Goal: Transaction & Acquisition: Purchase product/service

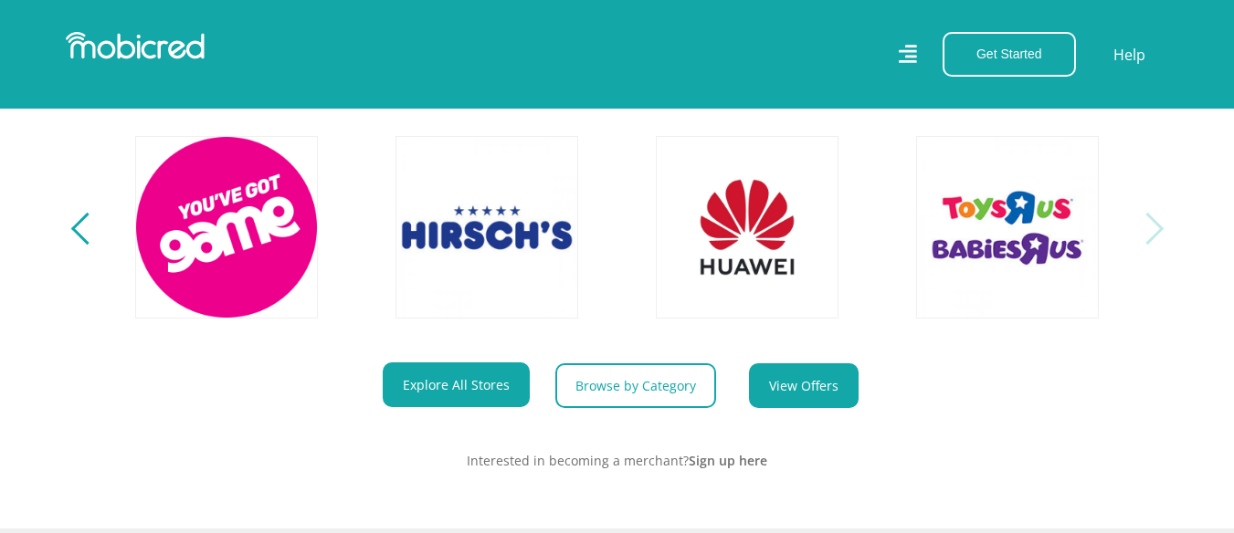
click at [831, 408] on link "View Offers" at bounding box center [804, 385] width 110 height 45
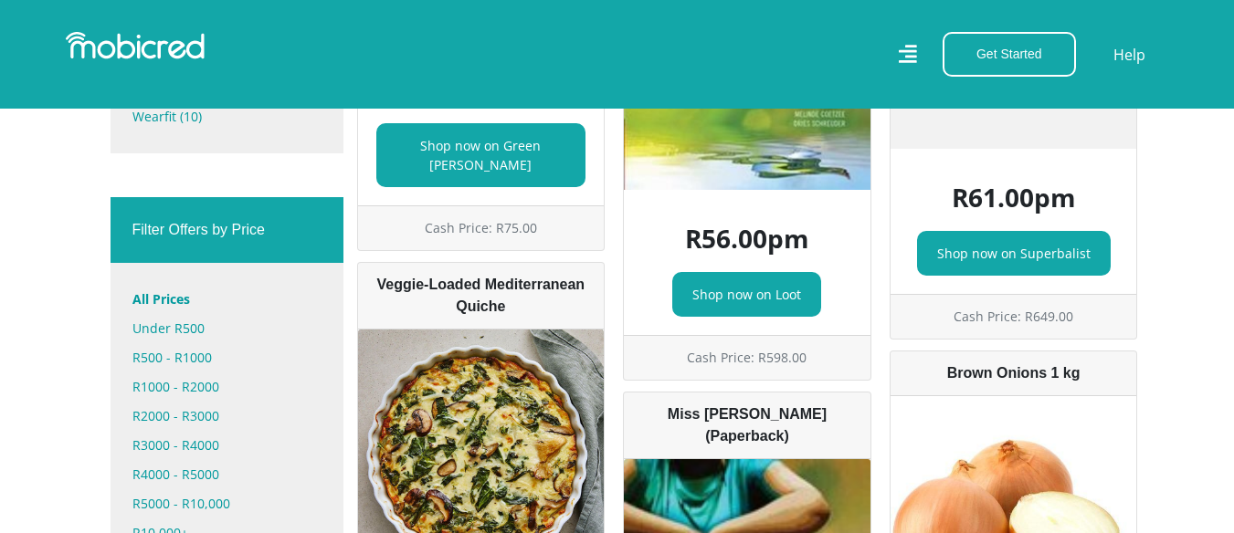
scroll to position [1096, 0]
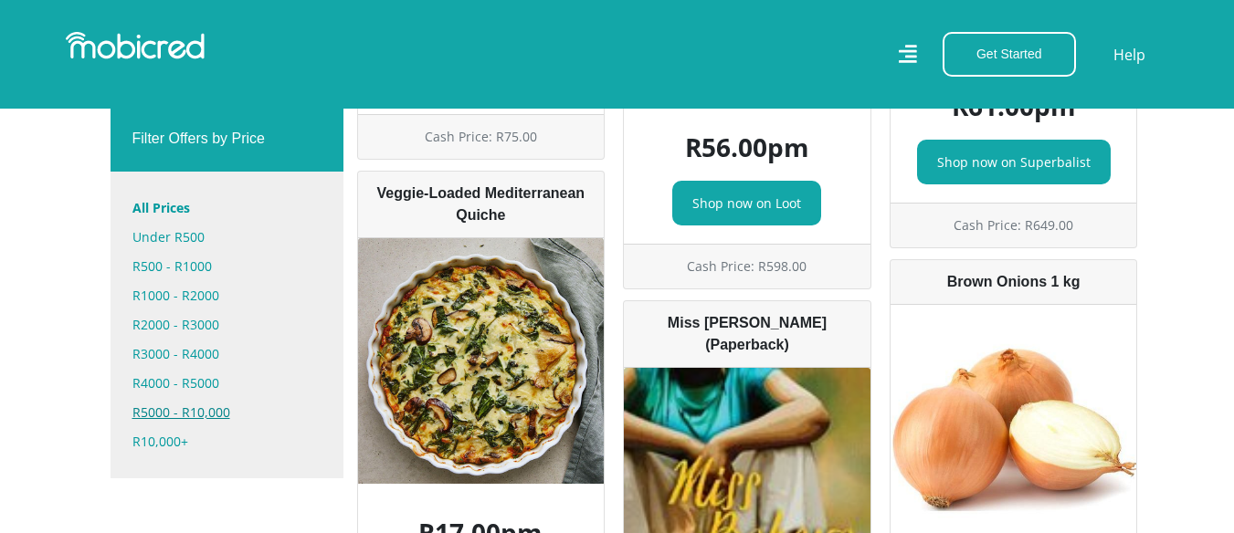
click at [204, 398] on link "R5000 - R10,000" at bounding box center [226, 412] width 189 height 29
